Goal: Information Seeking & Learning: Learn about a topic

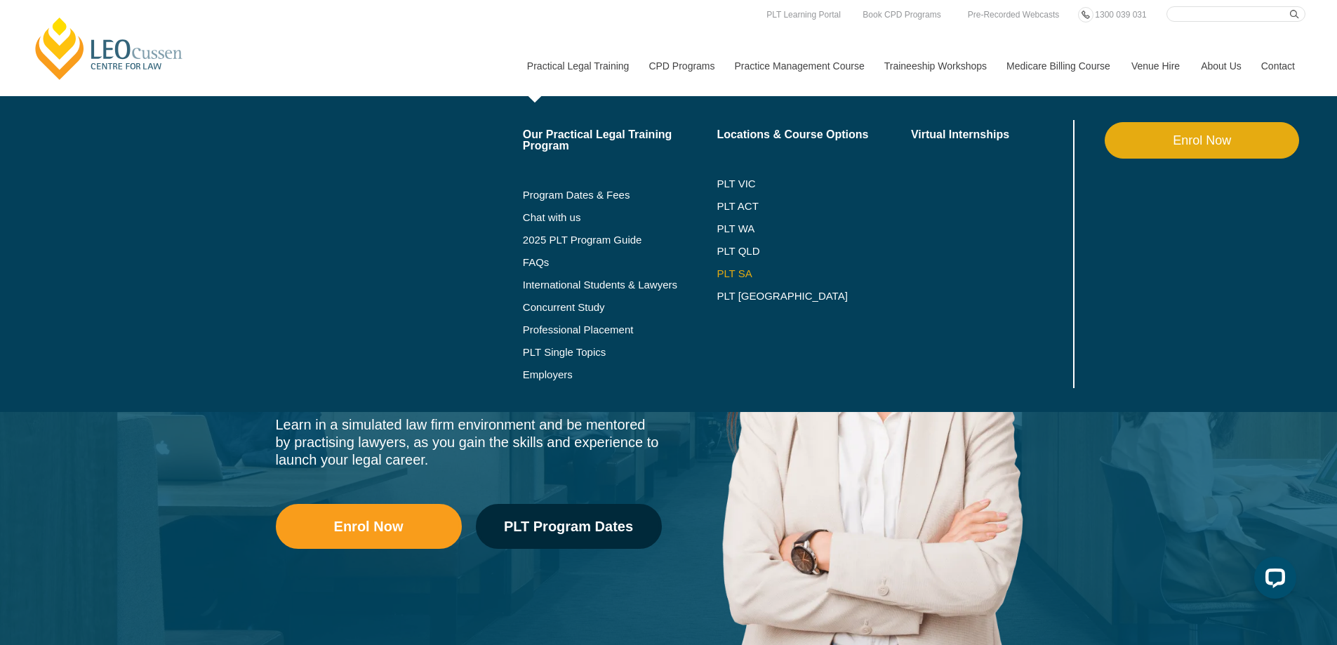
click at [735, 270] on link "PLT SA" at bounding box center [814, 273] width 194 height 11
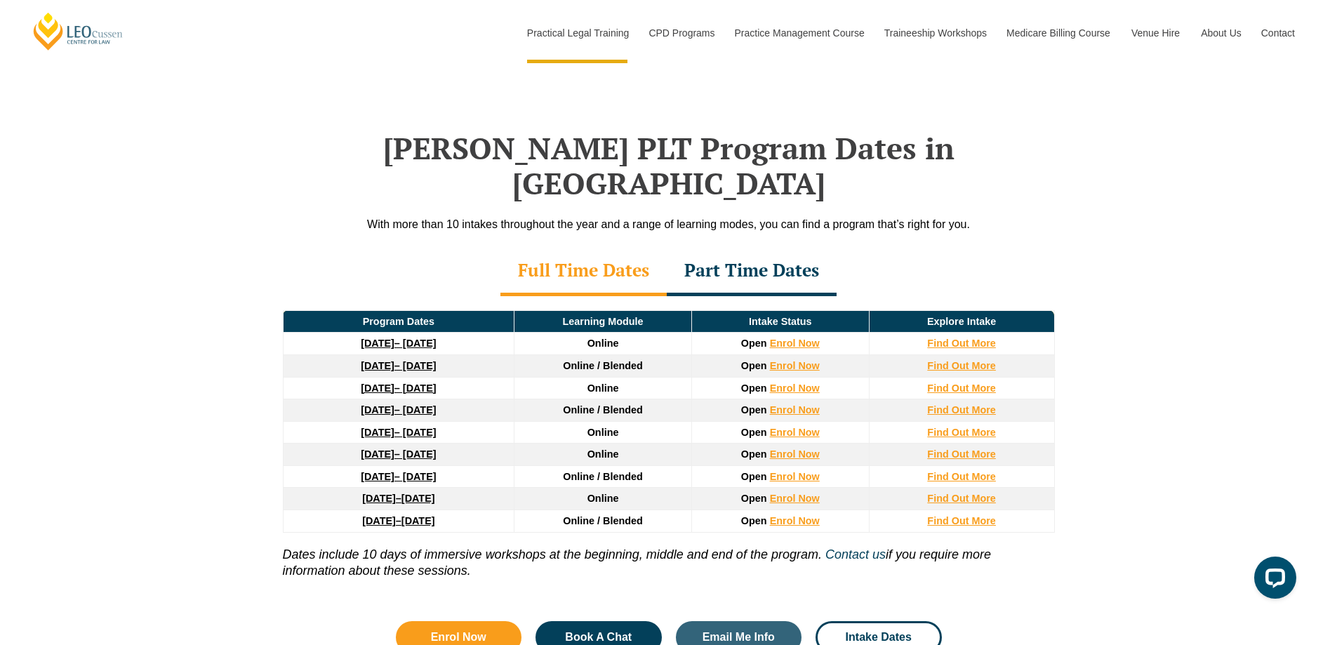
scroll to position [1755, 0]
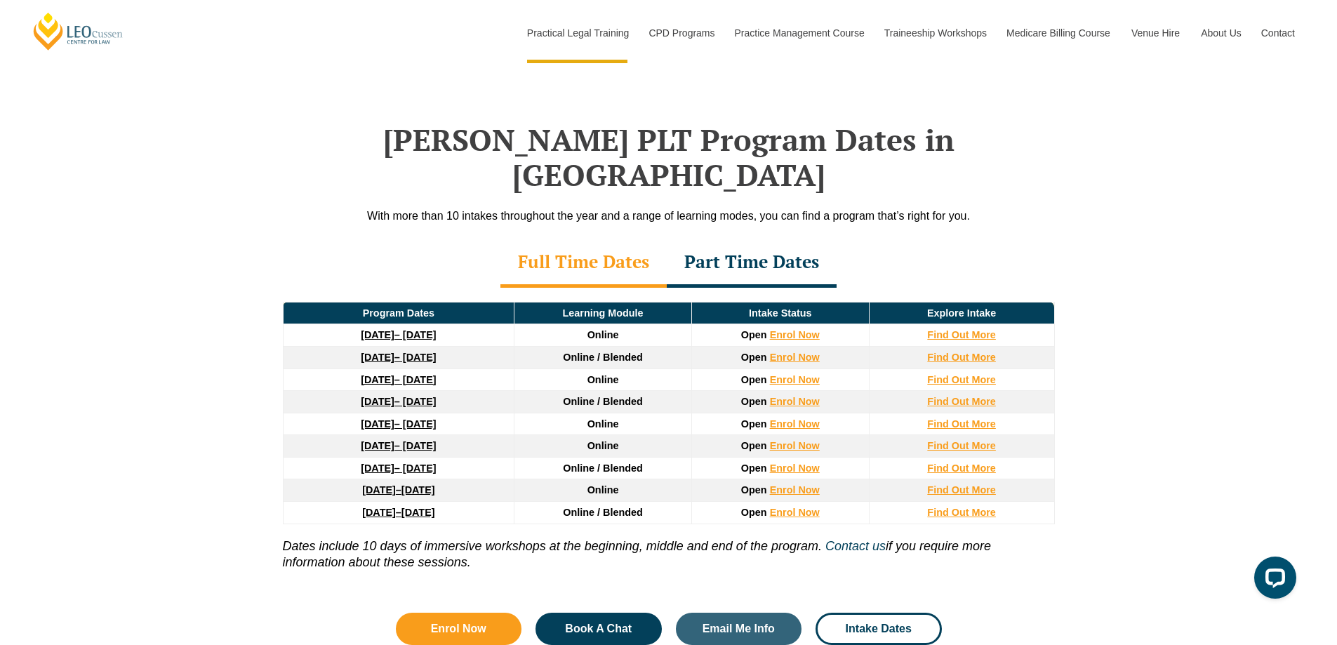
drag, startPoint x: 300, startPoint y: 347, endPoint x: 486, endPoint y: 346, distance: 186.0
click at [486, 368] on td "27 January 2026 – 12 June 2026" at bounding box center [399, 379] width 232 height 22
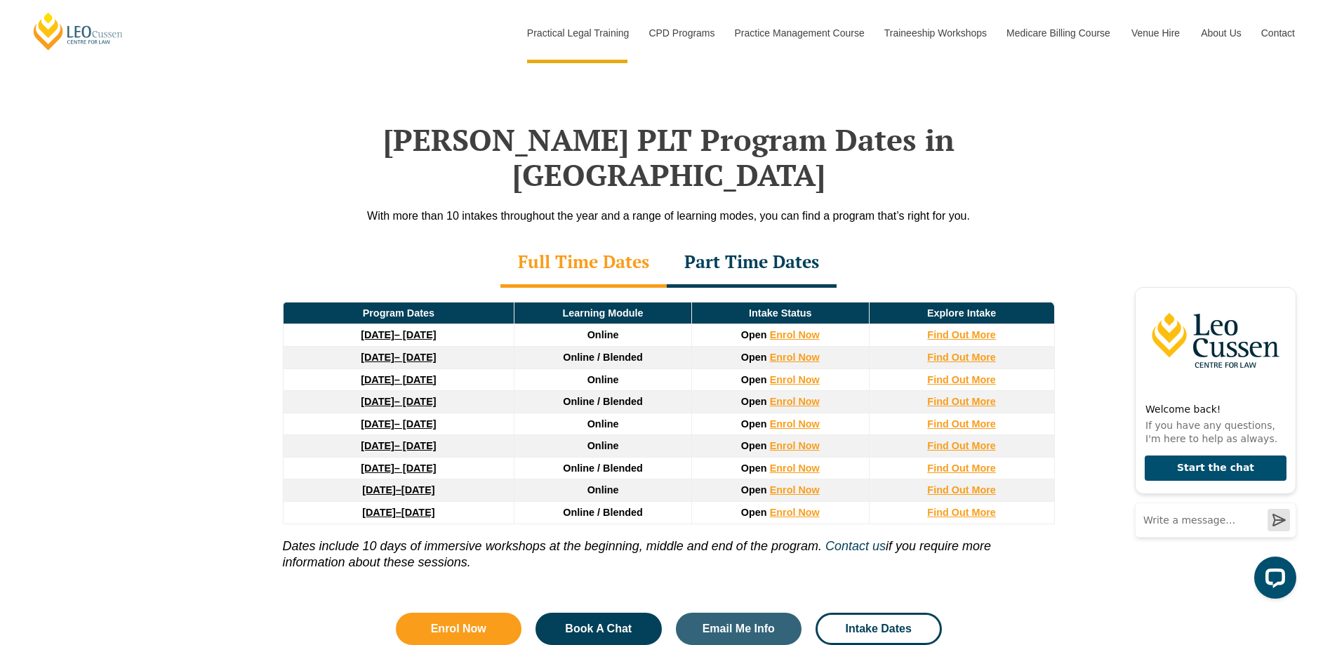
click at [491, 391] on td "16 February 2026 – 3 July 2026" at bounding box center [399, 402] width 232 height 22
drag, startPoint x: 479, startPoint y: 369, endPoint x: 310, endPoint y: 376, distance: 168.6
click at [310, 391] on td "16 February 2026 – 3 July 2026" at bounding box center [399, 402] width 232 height 22
click at [488, 368] on td "27 January 2026 – 12 June 2026" at bounding box center [399, 379] width 232 height 22
drag, startPoint x: 486, startPoint y: 346, endPoint x: 311, endPoint y: 347, distance: 174.8
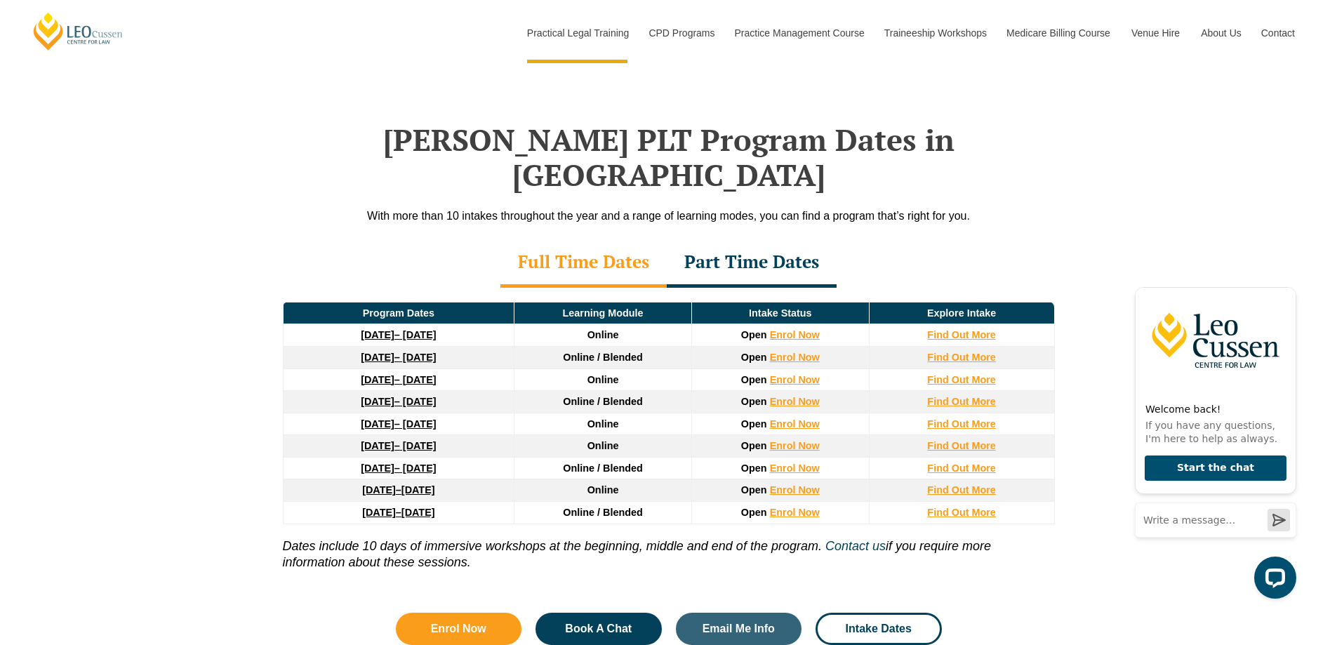
click at [311, 368] on td "27 January 2026 – 12 June 2026" at bounding box center [399, 379] width 232 height 22
drag, startPoint x: 488, startPoint y: 324, endPoint x: 310, endPoint y: 320, distance: 177.6
click at [310, 346] on td "8 December 2025 – 8 May 2026" at bounding box center [399, 357] width 232 height 22
drag, startPoint x: 481, startPoint y: 392, endPoint x: 320, endPoint y: 399, distance: 161.6
click at [320, 413] on td "23 March 2026 – 7 August 2026" at bounding box center [399, 424] width 232 height 22
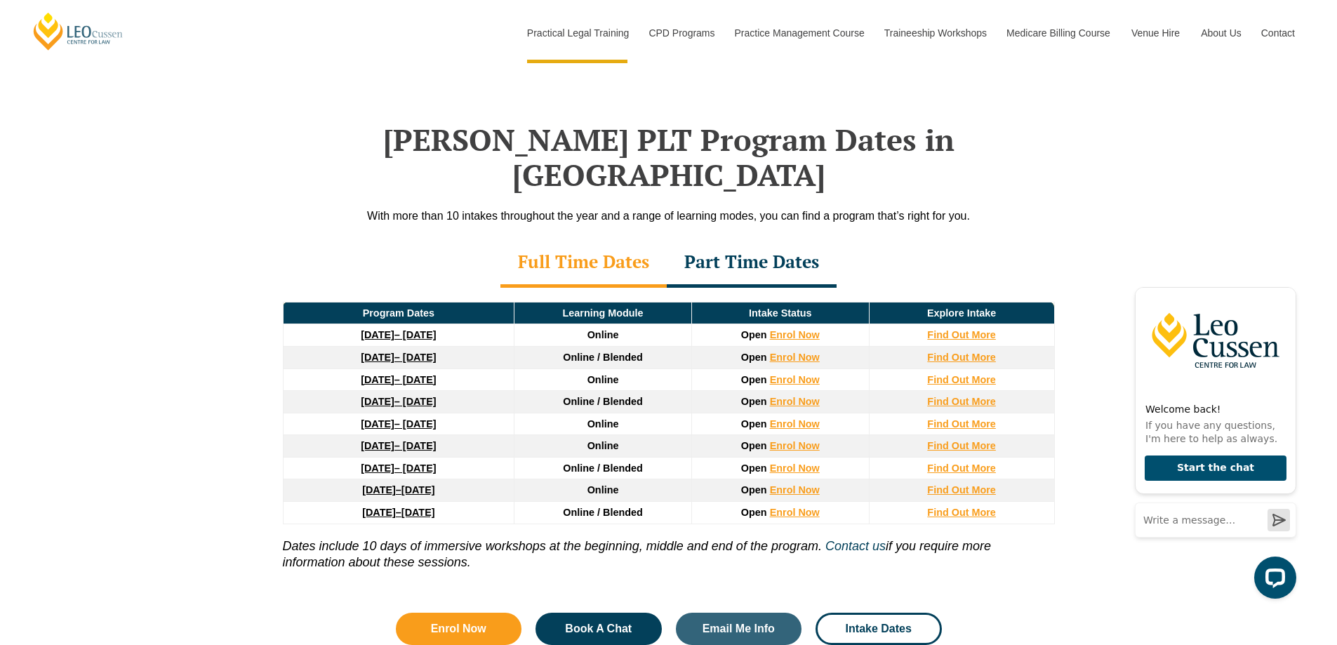
click at [483, 435] on td "22 June 2026 – 6 November 2026" at bounding box center [399, 446] width 232 height 22
drag, startPoint x: 485, startPoint y: 413, endPoint x: 319, endPoint y: 414, distance: 165.7
click at [319, 435] on td "22 June 2026 – 6 November 2026" at bounding box center [399, 446] width 232 height 22
drag, startPoint x: 493, startPoint y: 441, endPoint x: 285, endPoint y: 438, distance: 207.8
click at [285, 457] on td "3 August 2026 – 18 December 2026" at bounding box center [399, 468] width 232 height 22
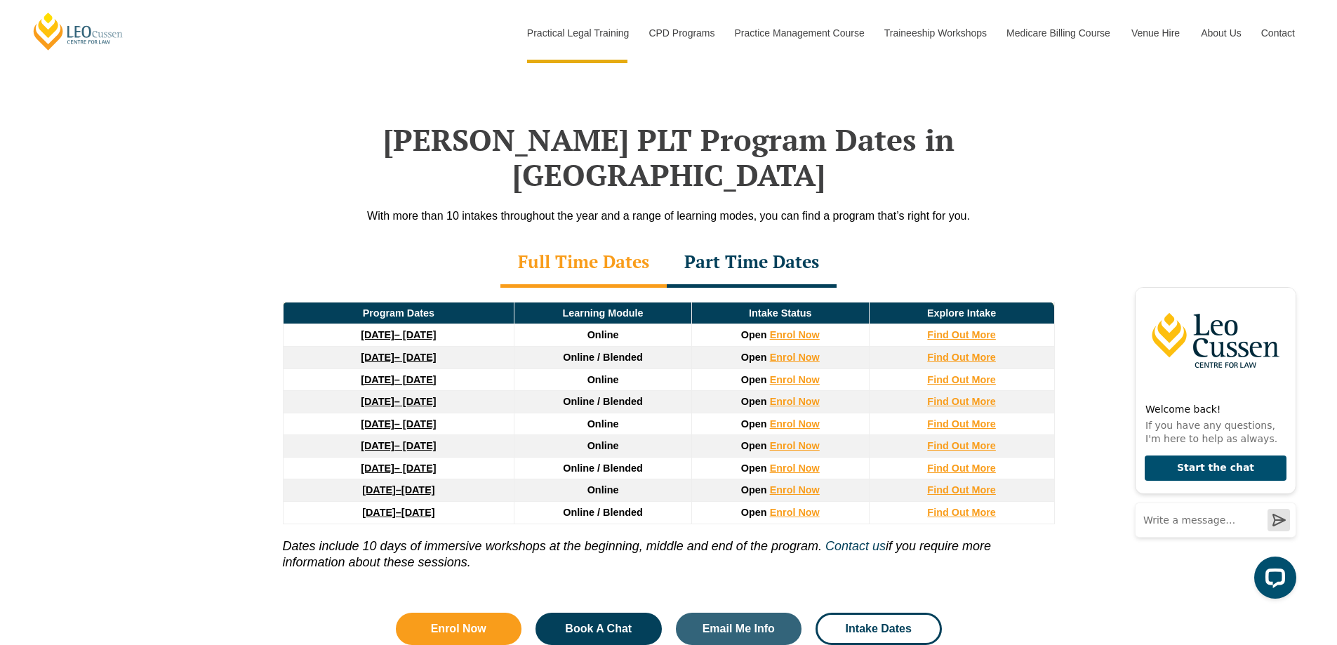
drag, startPoint x: 501, startPoint y: 463, endPoint x: 299, endPoint y: 460, distance: 202.2
click at [299, 479] on td "21 September 2026 – 19 February 2027" at bounding box center [399, 490] width 232 height 22
